Goal: Task Accomplishment & Management: Manage account settings

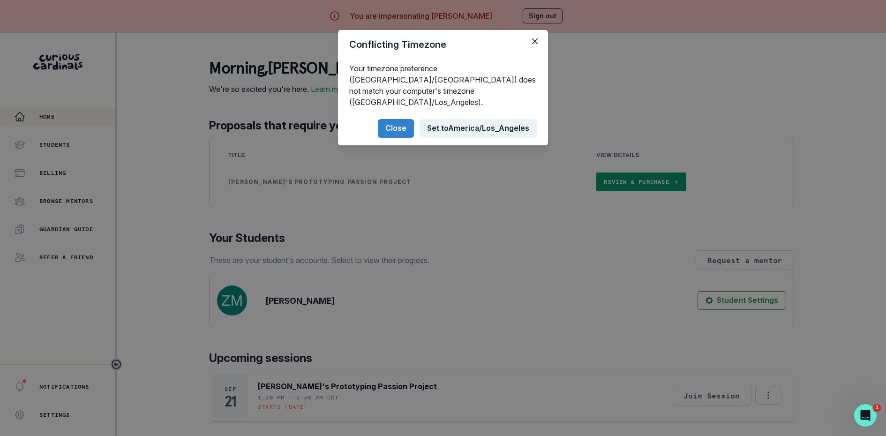
click at [435, 121] on button "Set to [GEOGRAPHIC_DATA]/Los_Angeles" at bounding box center [477, 128] width 117 height 19
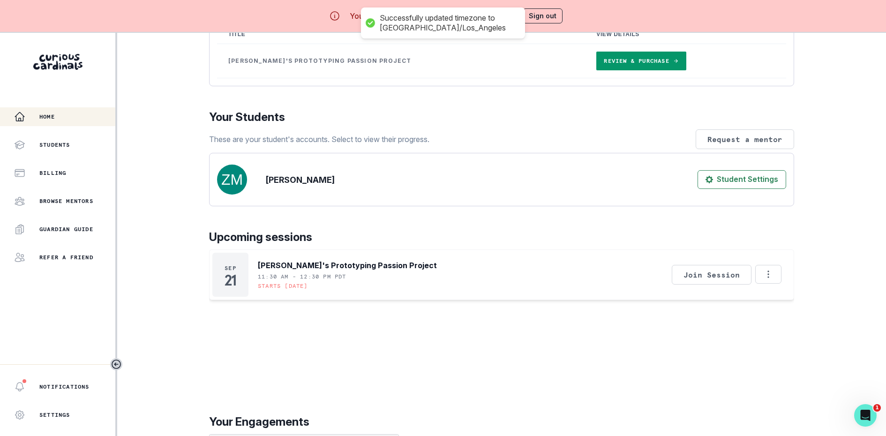
scroll to position [131, 0]
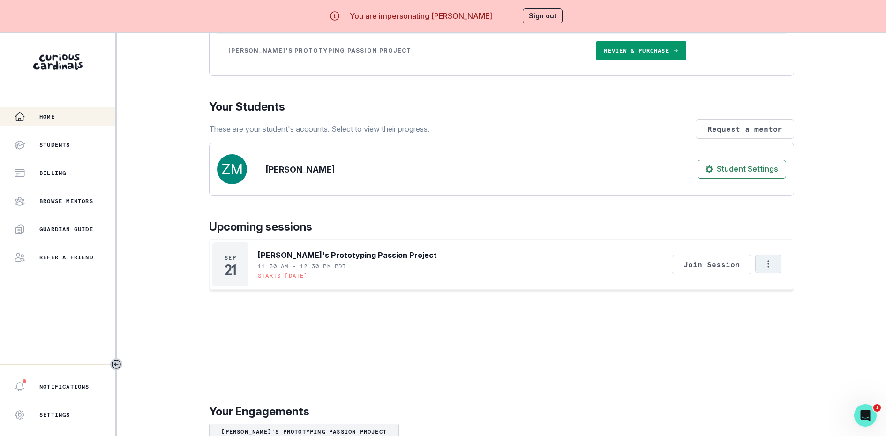
click at [774, 273] on button "Options" at bounding box center [768, 263] width 26 height 19
click at [782, 311] on button "Cancel Session" at bounding box center [807, 316] width 104 height 17
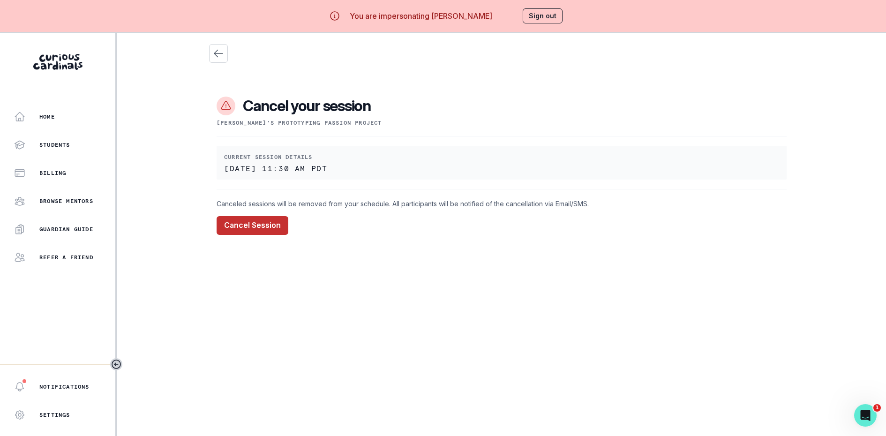
click at [235, 230] on button "Cancel Session" at bounding box center [253, 225] width 72 height 19
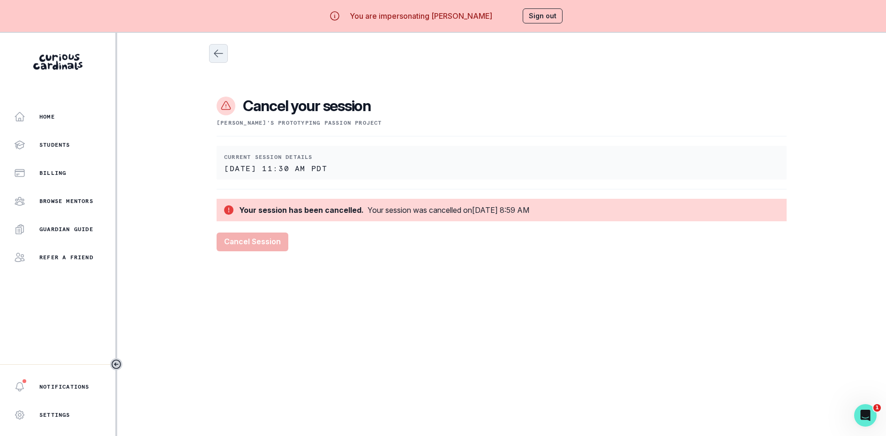
click at [224, 54] on button "Close" at bounding box center [218, 53] width 19 height 19
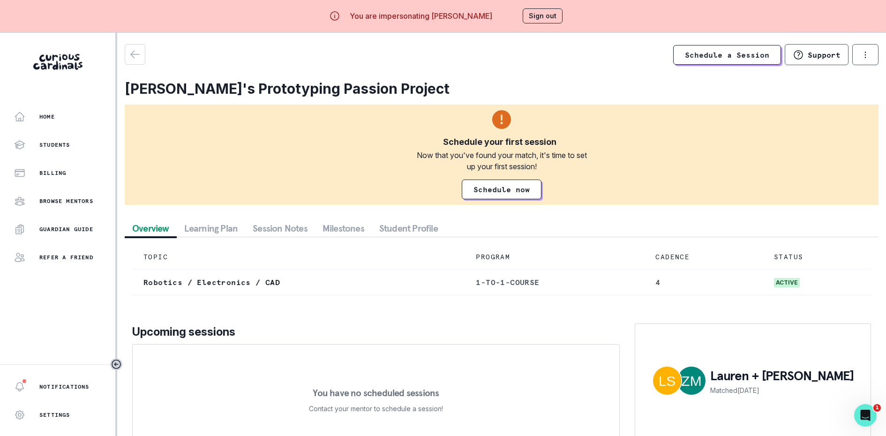
click at [553, 15] on button "Sign out" at bounding box center [543, 15] width 40 height 15
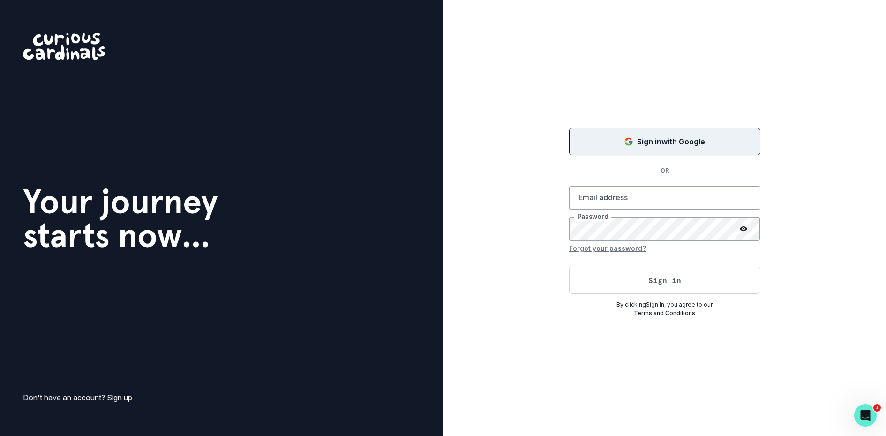
click at [601, 135] on button "Sign in with Google" at bounding box center [664, 141] width 191 height 27
